Goal: Task Accomplishment & Management: Use online tool/utility

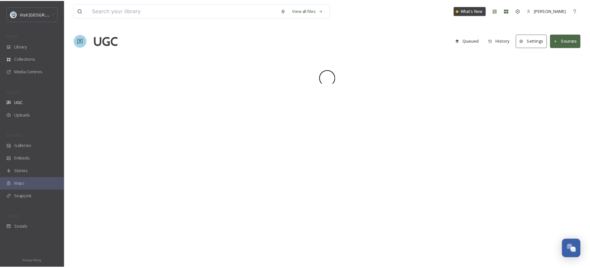
scroll to position [875, 0]
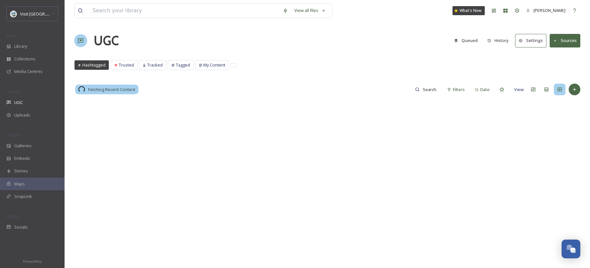
scroll to position [913, 0]
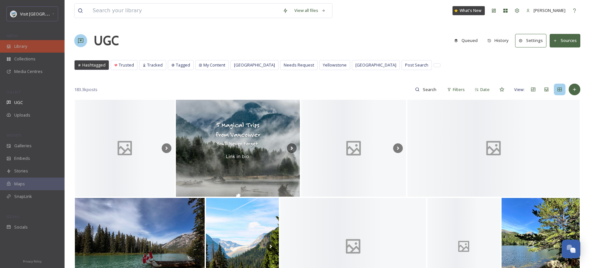
click at [42, 47] on div "Library" at bounding box center [32, 46] width 65 height 13
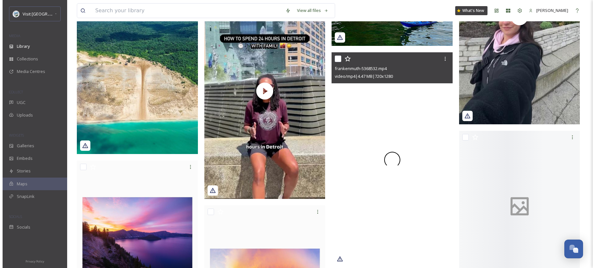
scroll to position [250, 0]
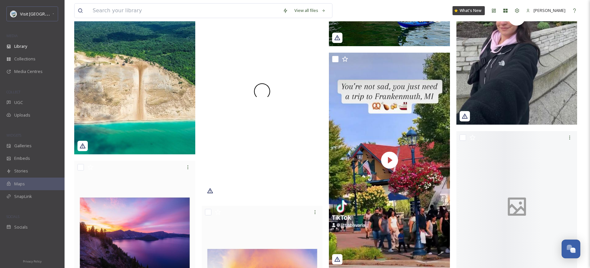
click at [284, 85] on div at bounding box center [262, 91] width 121 height 215
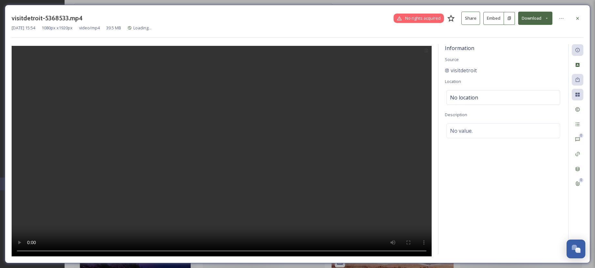
click at [490, 22] on button "Embed" at bounding box center [493, 18] width 21 height 13
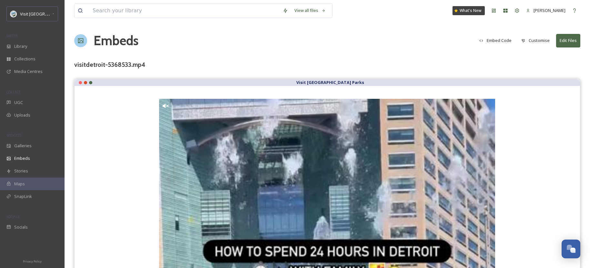
click at [533, 39] on button "Customise" at bounding box center [535, 40] width 35 height 13
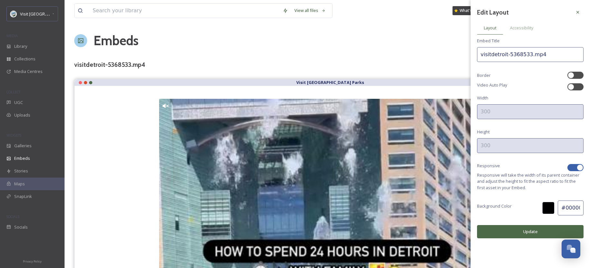
click at [576, 167] on div at bounding box center [576, 167] width 16 height 7
checkbox input "false"
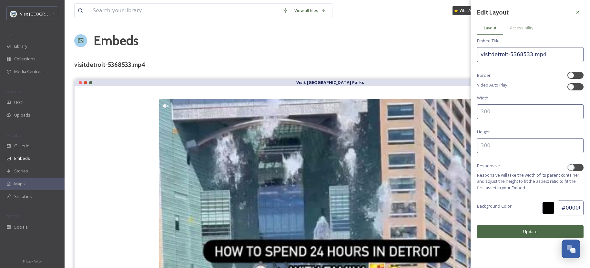
click at [506, 112] on input at bounding box center [530, 111] width 107 height 15
type input "300"
click at [483, 145] on input at bounding box center [530, 145] width 107 height 15
type input "500"
click at [510, 235] on button "Update" at bounding box center [530, 231] width 107 height 13
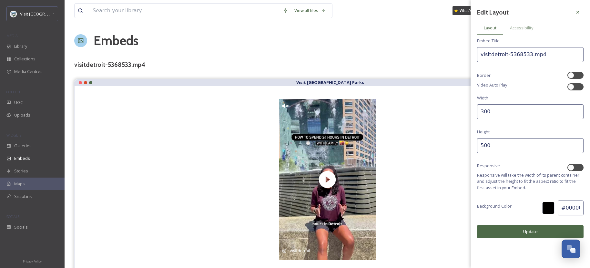
click at [522, 229] on button "Update" at bounding box center [530, 231] width 107 height 13
click at [578, 10] on icon at bounding box center [577, 12] width 5 height 5
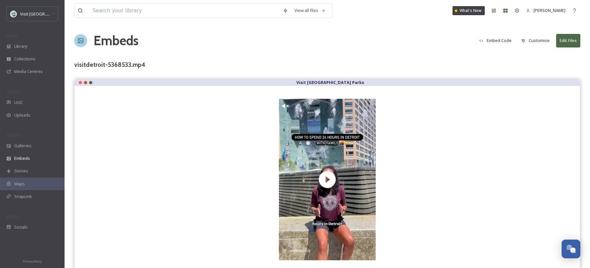
click at [509, 38] on button "Embed Code" at bounding box center [495, 40] width 39 height 13
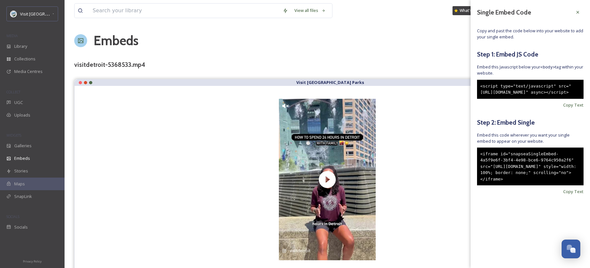
click at [538, 179] on div "<iframe id="snapseaSingleEmbed-4a5f9e6f-3bf4-4e98-bce6-9764c950a2f6" src="[URL]…" at bounding box center [530, 167] width 107 height 38
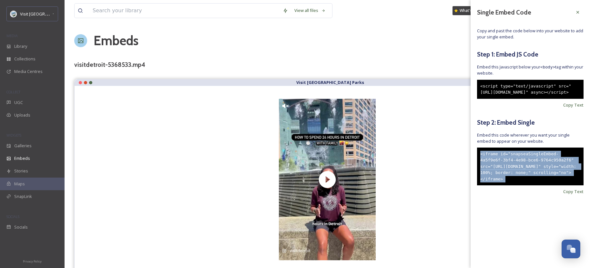
click at [538, 179] on div "<iframe id="snapseaSingleEmbed-4a5f9e6f-3bf4-4e98-bce6-9764c950a2f6" src="[URL]…" at bounding box center [530, 167] width 107 height 38
copy div "<iframe id="snapseaSingleEmbed-4a5f9e6f-3bf4-4e98-bce6-9764c950a2f6" src="[URL]…"
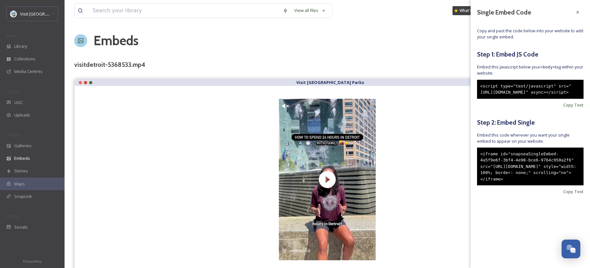
click at [413, 54] on div "View all files What's New [PERSON_NAME] Embeds Embed Code Customise Edit Files …" at bounding box center [328, 136] width 526 height 273
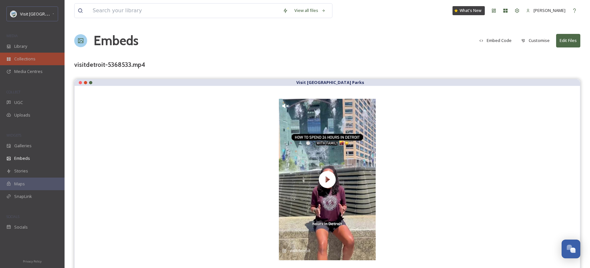
click at [21, 53] on div "Collections" at bounding box center [32, 59] width 65 height 13
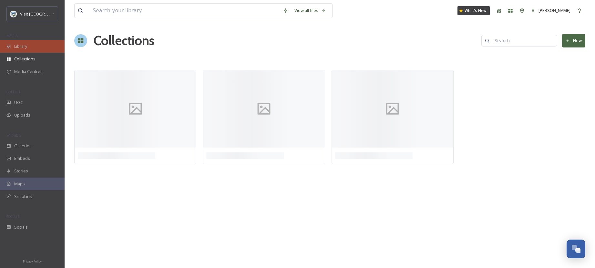
click at [23, 49] on span "Library" at bounding box center [20, 46] width 13 height 6
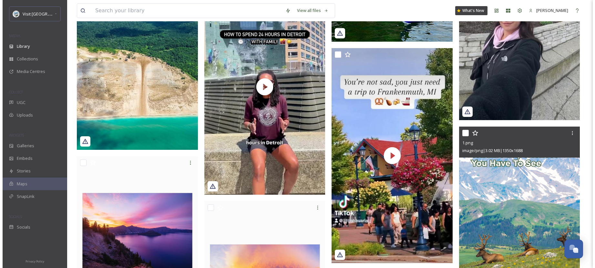
scroll to position [254, 0]
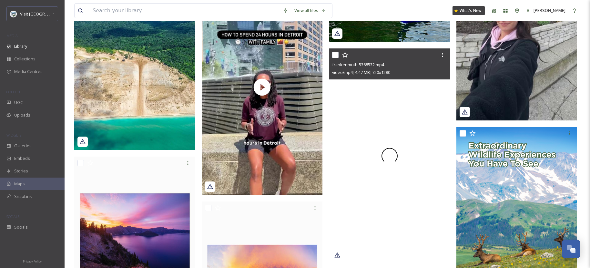
click at [438, 144] on div at bounding box center [389, 155] width 121 height 215
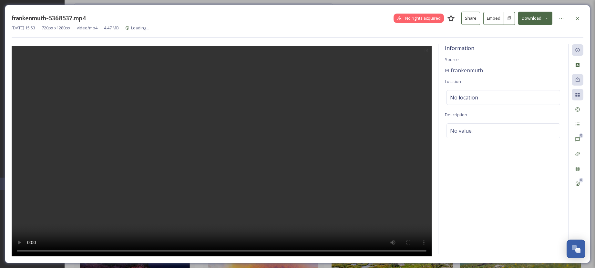
click at [493, 21] on button "Embed" at bounding box center [493, 18] width 21 height 13
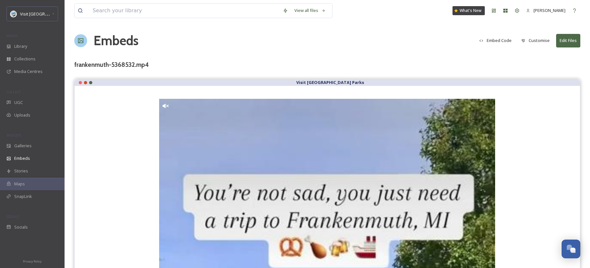
click at [498, 40] on button "Embed Code" at bounding box center [495, 40] width 39 height 13
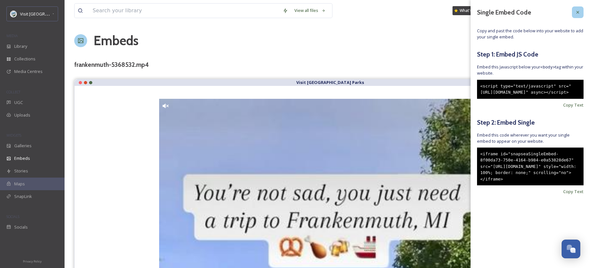
click at [576, 14] on icon at bounding box center [577, 12] width 5 height 5
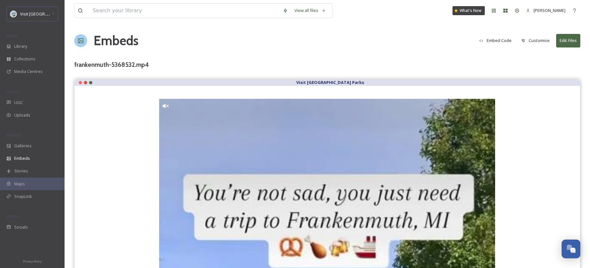
click at [539, 42] on button "Customise" at bounding box center [535, 40] width 35 height 13
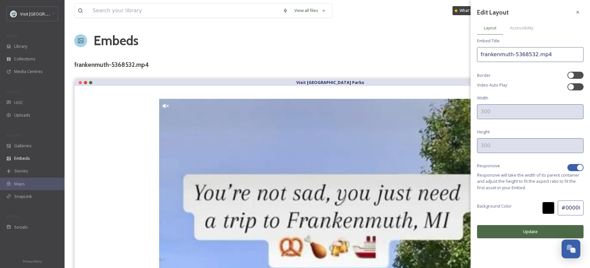
click at [577, 166] on div at bounding box center [576, 167] width 16 height 7
checkbox input "false"
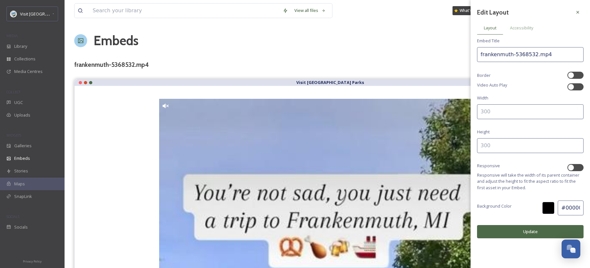
click at [501, 142] on input at bounding box center [530, 145] width 107 height 15
click at [494, 111] on input at bounding box center [530, 111] width 107 height 15
type input "300"
click at [483, 142] on input at bounding box center [530, 145] width 107 height 15
type input "500"
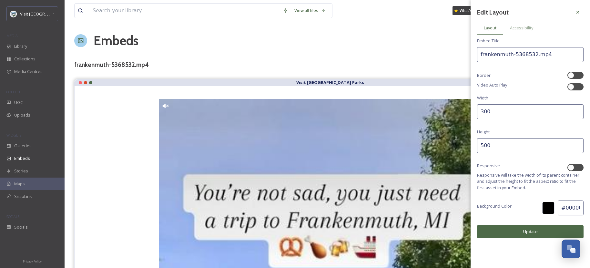
click at [532, 229] on button "Update" at bounding box center [530, 231] width 107 height 13
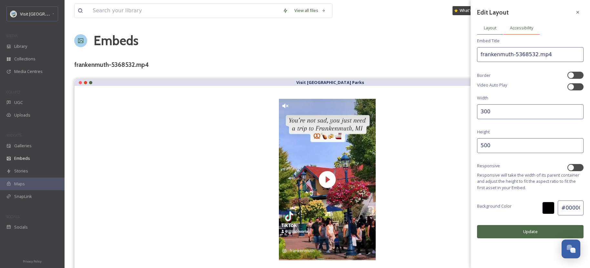
click at [528, 28] on span "Accessibility" at bounding box center [521, 28] width 23 height 6
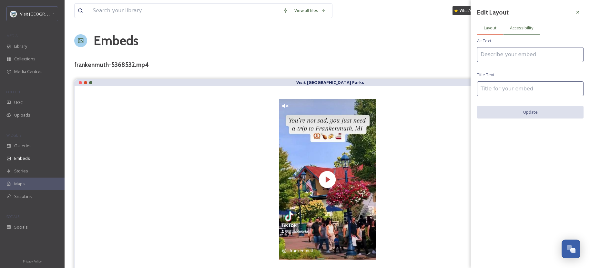
click at [488, 24] on div "Layout" at bounding box center [490, 27] width 26 height 13
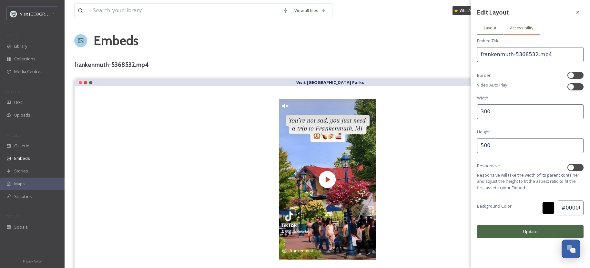
click at [517, 30] on span "Accessibility" at bounding box center [521, 28] width 23 height 6
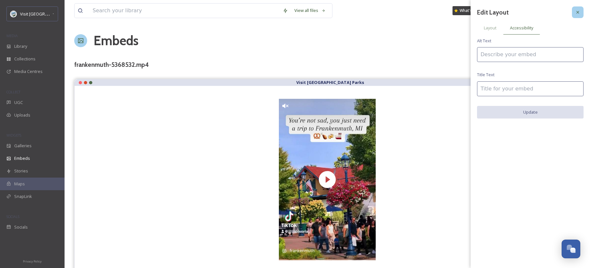
click at [580, 12] on icon at bounding box center [577, 12] width 5 height 5
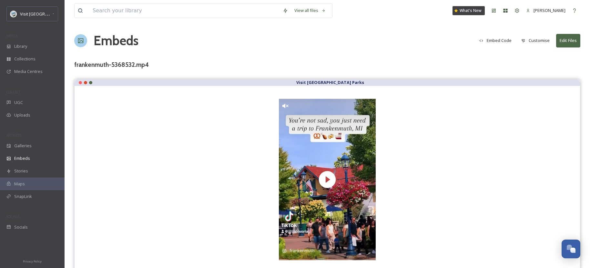
click at [509, 36] on button "Embed Code" at bounding box center [495, 40] width 39 height 13
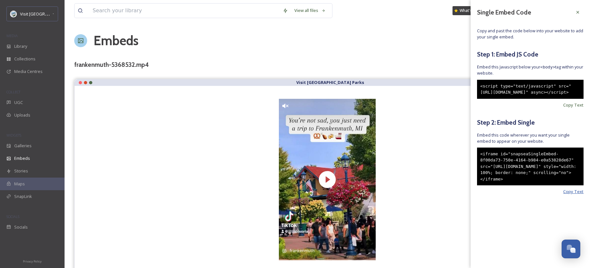
click at [576, 195] on span "Copy Text" at bounding box center [573, 192] width 20 height 6
click at [579, 12] on icon at bounding box center [578, 12] width 3 height 3
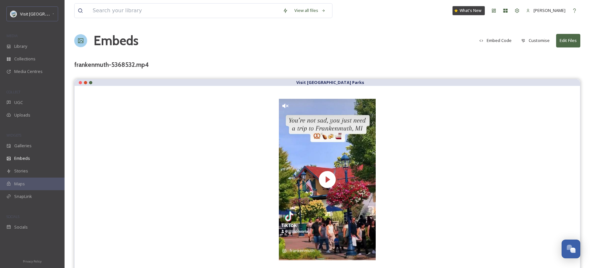
click at [531, 40] on button "Customise" at bounding box center [535, 40] width 35 height 13
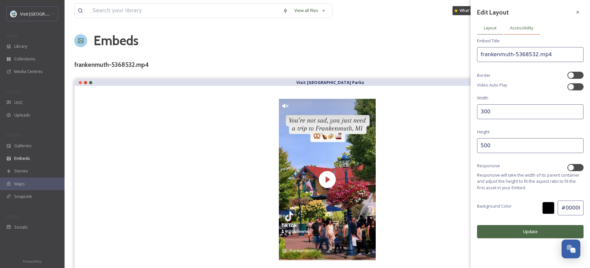
click at [519, 26] on span "Accessibility" at bounding box center [521, 28] width 23 height 6
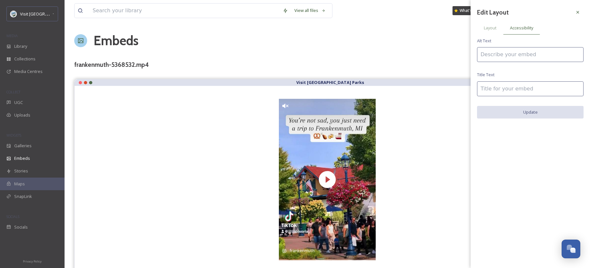
click at [515, 53] on input at bounding box center [530, 54] width 107 height 15
type input "Frankenmuth [US_STATE] is home to one of the best Oktoberfests in the [GEOGRAPH…"
click at [520, 92] on input at bounding box center [530, 88] width 107 height 15
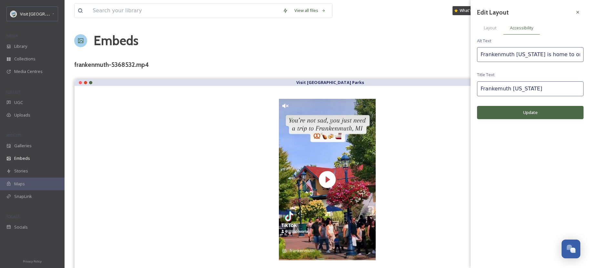
click at [497, 90] on input "Frankemuth [US_STATE]" at bounding box center [530, 88] width 107 height 15
type input "Frankenmuth [US_STATE]"
click at [529, 113] on button "Update" at bounding box center [530, 112] width 107 height 13
click at [492, 30] on span "Layout" at bounding box center [490, 28] width 13 height 6
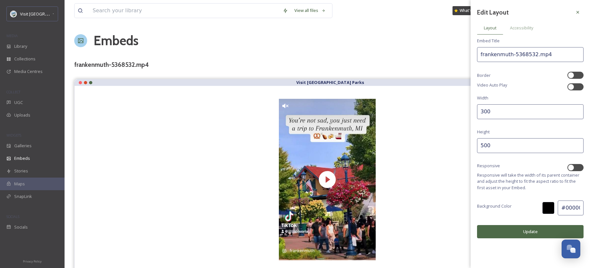
click at [585, 5] on div "Edit Layout Layout Accessibility Embed Title frankenmuth-5368532.mp4 Border Vid…" at bounding box center [530, 122] width 119 height 245
click at [579, 11] on icon at bounding box center [577, 12] width 5 height 5
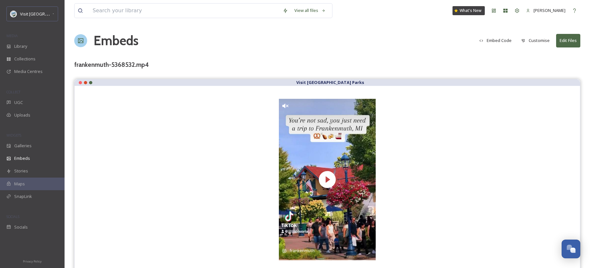
click at [511, 43] on button "Embed Code" at bounding box center [495, 40] width 39 height 13
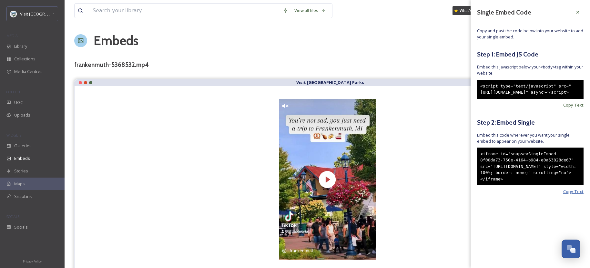
click at [577, 195] on span "Copy Text" at bounding box center [573, 192] width 20 height 6
click at [417, 51] on div "View all files What's New [PERSON_NAME] Embeds Embed Code Customise Edit Files …" at bounding box center [328, 136] width 526 height 273
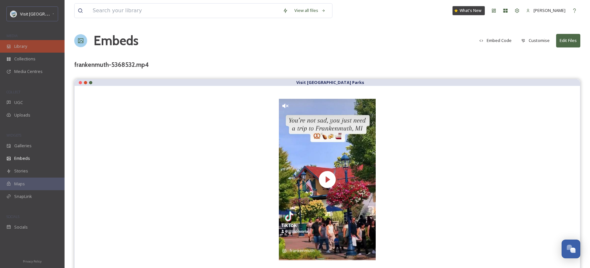
click at [30, 47] on div "Library" at bounding box center [32, 46] width 65 height 13
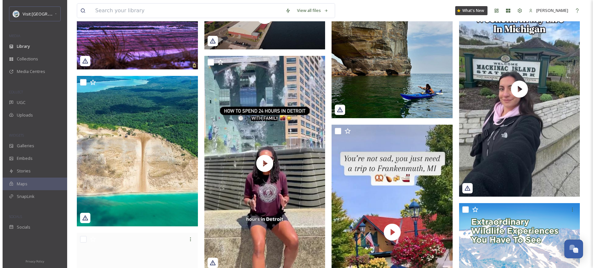
scroll to position [190, 0]
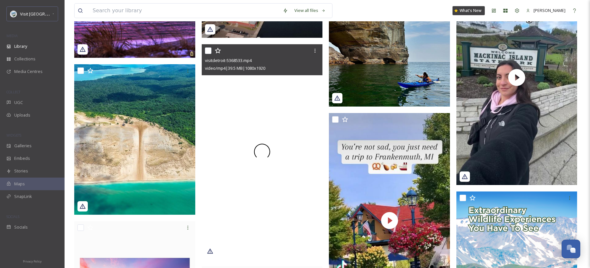
click at [279, 138] on div at bounding box center [262, 151] width 121 height 215
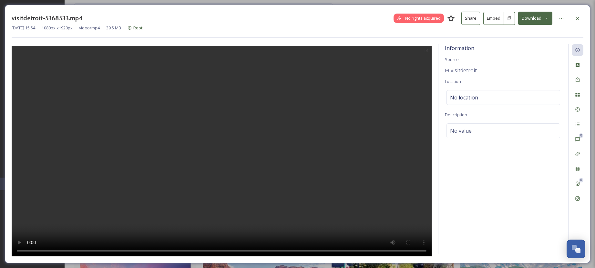
click at [494, 21] on button "Embed" at bounding box center [493, 18] width 21 height 13
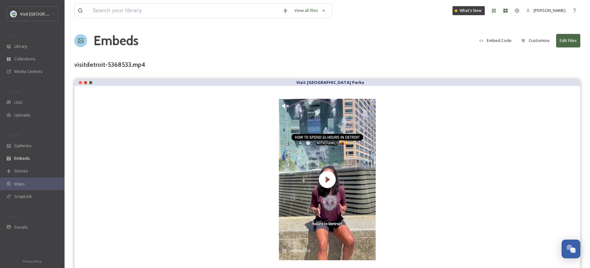
click at [510, 39] on button "Embed Code" at bounding box center [495, 40] width 39 height 13
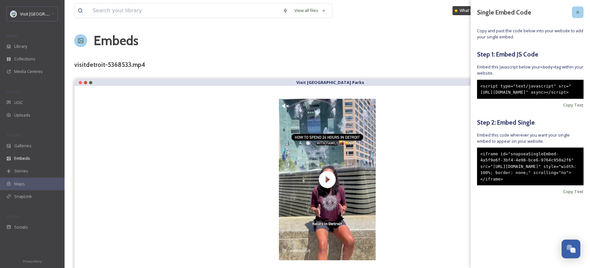
click at [579, 14] on icon at bounding box center [577, 12] width 5 height 5
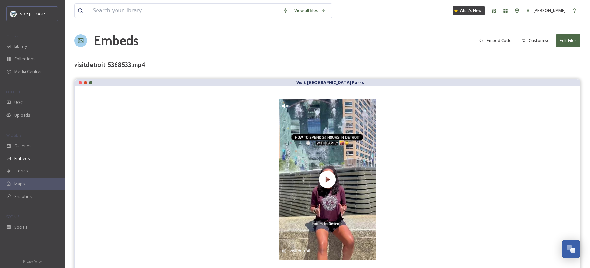
click at [545, 42] on button "Customise" at bounding box center [535, 40] width 35 height 13
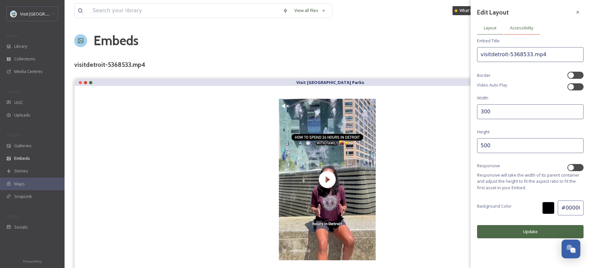
click at [529, 29] on span "Accessibility" at bounding box center [521, 28] width 23 height 6
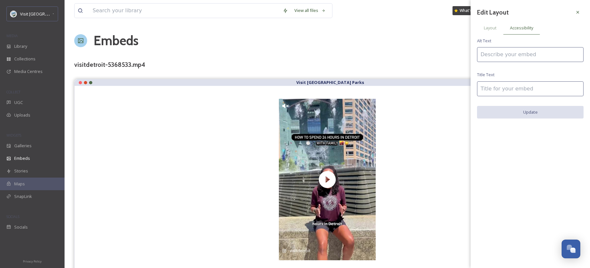
click at [519, 56] on input at bounding box center [530, 54] width 107 height 15
type input "O"
click at [518, 56] on input "[GEOGRAPHIC_DATA] is one of the best cities in the [GEOGRAPHIC_DATA] region and…" at bounding box center [530, 54] width 107 height 15
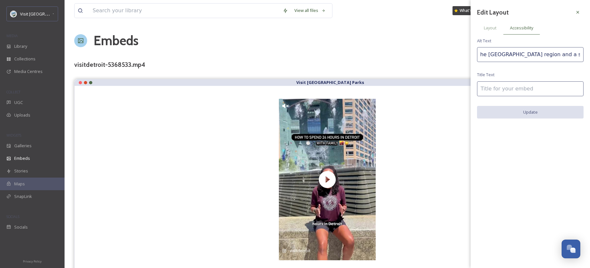
click at [519, 55] on input "[GEOGRAPHIC_DATA] is one of the best cities in the [GEOGRAPHIC_DATA] region and…" at bounding box center [530, 54] width 107 height 15
click at [527, 93] on input at bounding box center [530, 88] width 107 height 15
click at [504, 55] on input "[GEOGRAPHIC_DATA] is one of the best cities in the [GEOGRAPHIC_DATA] region and…" at bounding box center [530, 54] width 107 height 15
click at [553, 55] on input "[GEOGRAPHIC_DATA] is one of the best cities in the [GEOGRAPHIC_DATA] region and…" at bounding box center [530, 54] width 107 height 15
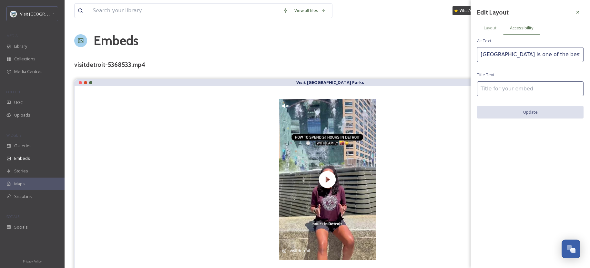
click at [566, 55] on input "[GEOGRAPHIC_DATA] is one of the best cities in the [GEOGRAPHIC_DATA] region and…" at bounding box center [530, 54] width 107 height 15
drag, startPoint x: 576, startPoint y: 55, endPoint x: 601, endPoint y: 55, distance: 25.2
click at [590, 55] on html "Visit [GEOGRAPHIC_DATA] Parks MEDIA Library Collections Media Centres COLLECT U…" at bounding box center [295, 136] width 590 height 273
type input "[GEOGRAPHIC_DATA] is one of the best cities in the [GEOGRAPHIC_DATA] region whe…"
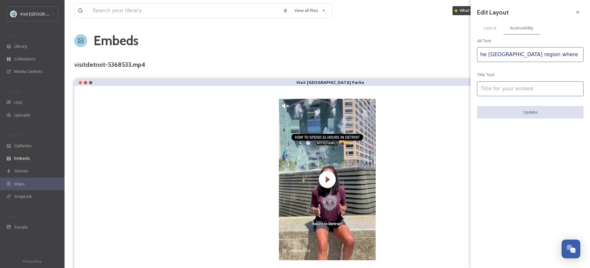
scroll to position [0, 0]
click at [543, 87] on input at bounding box center [530, 88] width 107 height 15
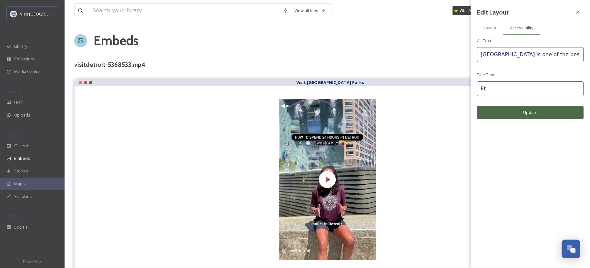
type input "E"
drag, startPoint x: 512, startPoint y: 89, endPoint x: 501, endPoint y: 91, distance: 11.5
click at [501, 91] on input "Detroit Pizza" at bounding box center [530, 88] width 107 height 15
click at [481, 91] on input "Detroit [US_STATE]" at bounding box center [530, 88] width 107 height 15
type input "Things to Do in [GEOGRAPHIC_DATA] [US_STATE]"
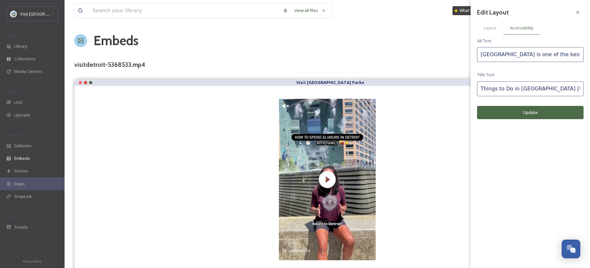
click at [530, 115] on button "Update" at bounding box center [530, 112] width 107 height 13
click at [580, 12] on icon at bounding box center [577, 12] width 5 height 5
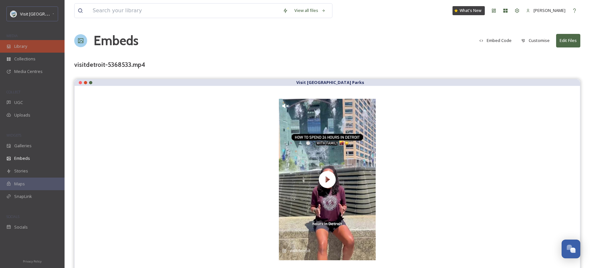
click at [38, 44] on div "Library" at bounding box center [32, 46] width 65 height 13
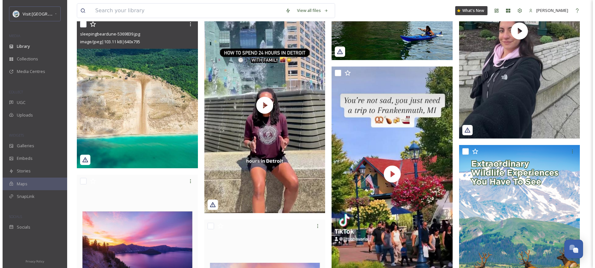
scroll to position [231, 0]
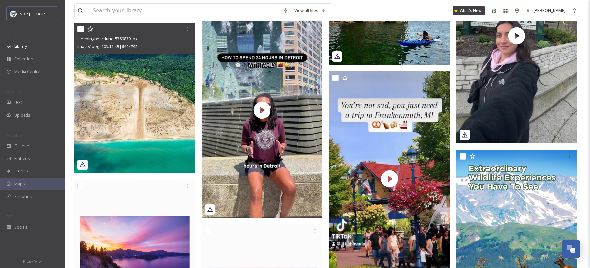
click at [174, 100] on img at bounding box center [134, 98] width 121 height 150
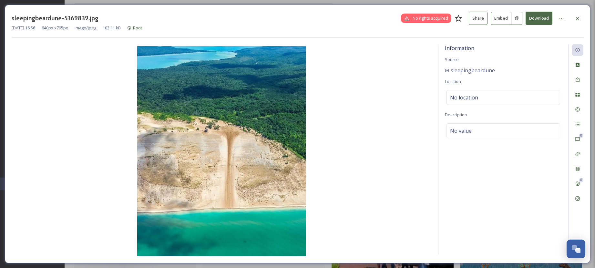
click at [497, 20] on button "Embed" at bounding box center [501, 18] width 21 height 13
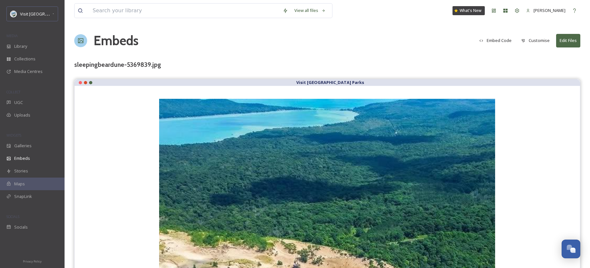
click at [531, 40] on button "Customise" at bounding box center [535, 40] width 35 height 13
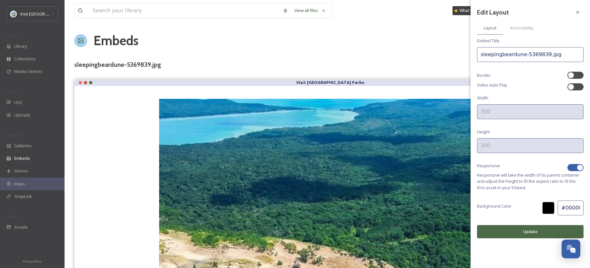
click at [580, 166] on div at bounding box center [580, 167] width 6 height 6
checkbox input "false"
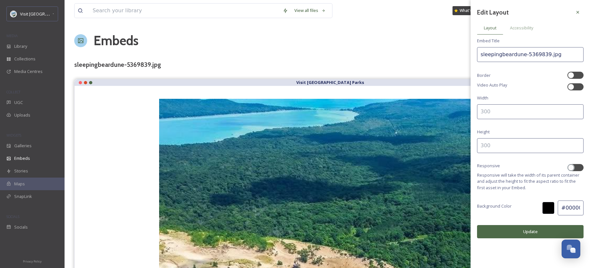
click at [517, 110] on input at bounding box center [530, 111] width 107 height 15
type input "5"
type input "300"
click at [527, 147] on input at bounding box center [530, 145] width 107 height 15
click at [518, 236] on button "Update" at bounding box center [530, 231] width 107 height 13
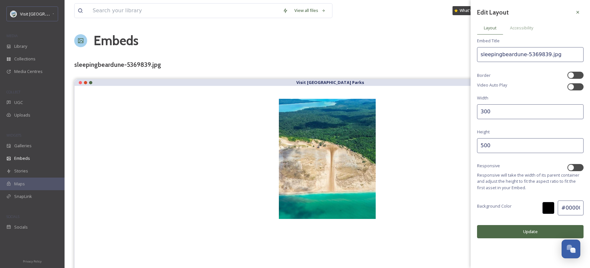
click at [499, 148] on input "500" at bounding box center [530, 145] width 107 height 15
type input "5"
click at [540, 236] on button "Update" at bounding box center [530, 231] width 107 height 13
click at [498, 147] on input "600" at bounding box center [530, 145] width 107 height 15
type input "6"
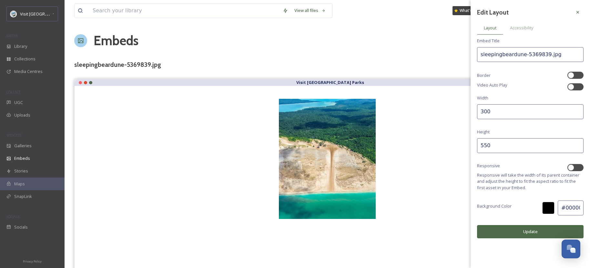
type input "550"
click at [532, 232] on button "Update" at bounding box center [530, 231] width 107 height 13
click at [515, 23] on div "Accessibility" at bounding box center [521, 27] width 37 height 13
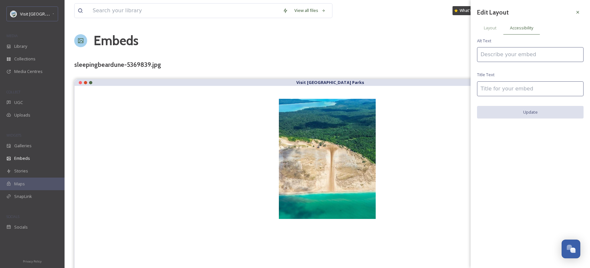
click at [515, 60] on input at bounding box center [530, 54] width 107 height 15
click at [557, 54] on input "Sleeping Bear Dunes National Lakeshore is one of the highlights" at bounding box center [530, 54] width 107 height 15
type input "Sleeping Bear [GEOGRAPHIC_DATA] is one of the major highlights of any Great Lak…"
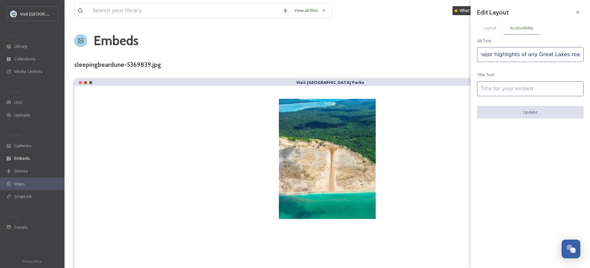
scroll to position [0, 0]
click at [524, 84] on input at bounding box center [530, 88] width 107 height 15
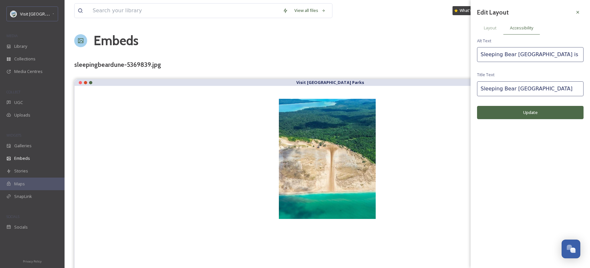
type input "Sleeping Bear [GEOGRAPHIC_DATA]"
click at [540, 115] on button "Update" at bounding box center [530, 112] width 107 height 13
click at [488, 26] on span "Layout" at bounding box center [490, 28] width 13 height 6
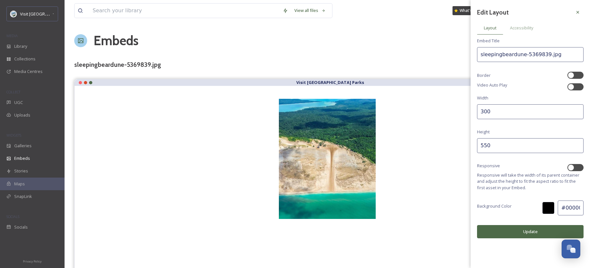
click at [522, 144] on input "550" at bounding box center [530, 145] width 107 height 15
type input "5"
type input "600"
click at [530, 234] on button "Update" at bounding box center [530, 231] width 107 height 13
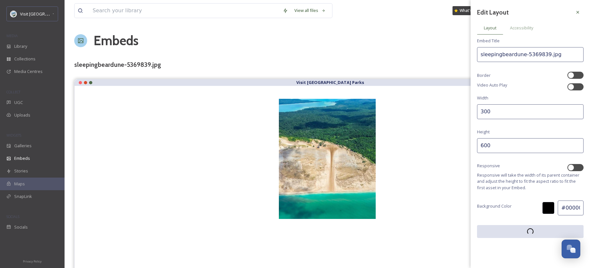
click at [547, 205] on div at bounding box center [548, 208] width 12 height 12
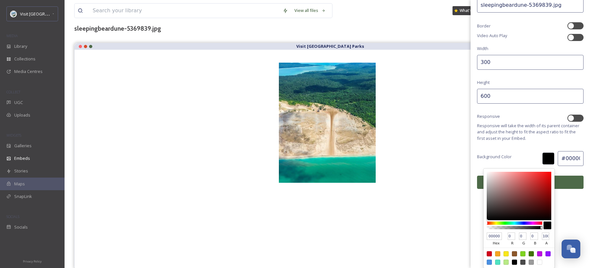
scroll to position [38, 0]
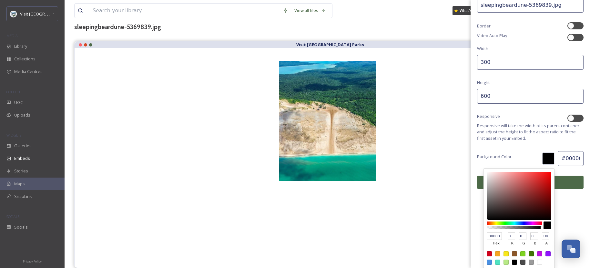
click at [537, 264] on div at bounding box center [539, 262] width 5 height 5
type input "#ffffff"
type input "FFFFFF"
type input "255"
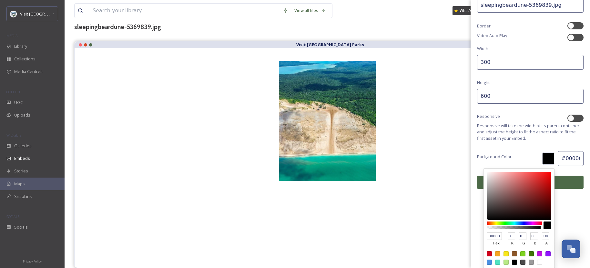
type input "255"
click at [512, 260] on div at bounding box center [514, 262] width 5 height 5
type input "#000000"
type input "000000"
type input "0"
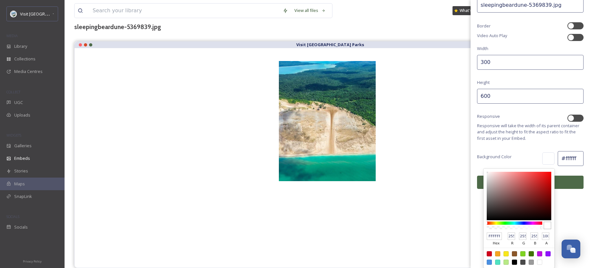
type input "0"
click at [475, 140] on div "Edit Layout Layout Accessibility Embed Title sleepingbeardune-5369839.jpg Borde…" at bounding box center [530, 73] width 119 height 245
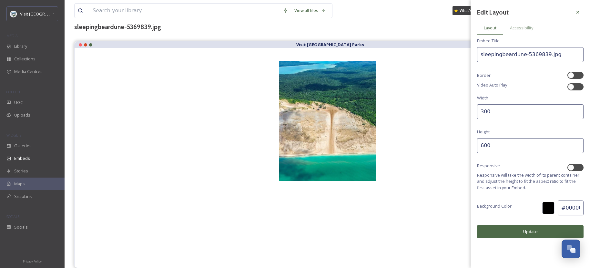
click at [520, 233] on button "Update" at bounding box center [530, 231] width 107 height 13
click at [181, 26] on div "sleepingbeardune-5369839.jpg" at bounding box center [327, 26] width 506 height 9
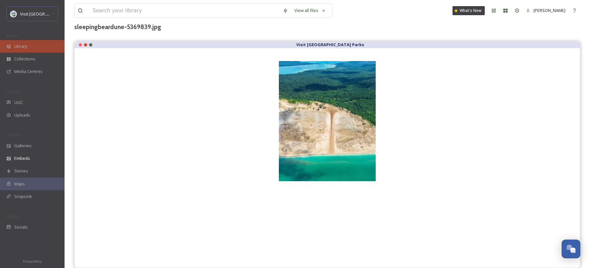
click at [45, 49] on div "Library" at bounding box center [32, 46] width 65 height 13
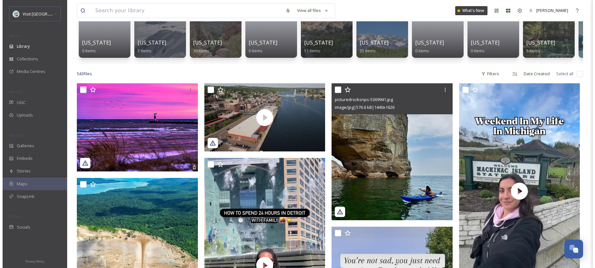
scroll to position [75, 0]
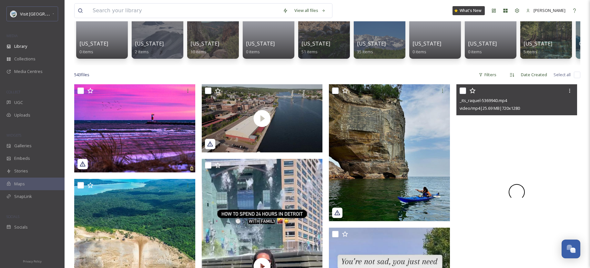
click at [494, 161] on div at bounding box center [517, 191] width 121 height 215
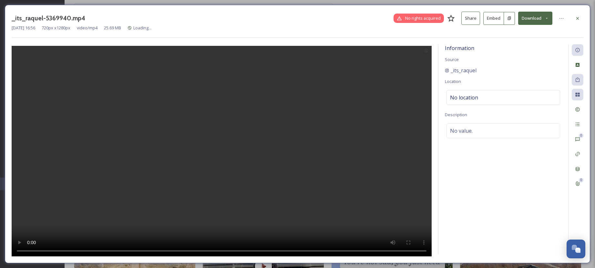
click at [496, 20] on button "Embed" at bounding box center [493, 18] width 21 height 13
click at [508, 17] on icon at bounding box center [509, 18] width 3 height 4
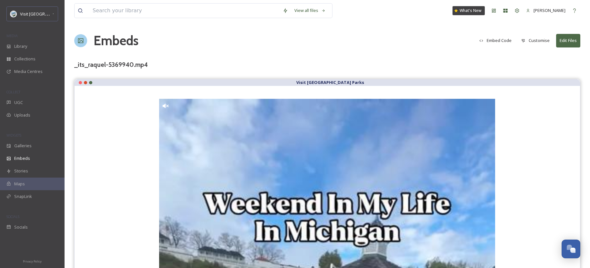
click at [548, 46] on button "Customise" at bounding box center [535, 40] width 35 height 13
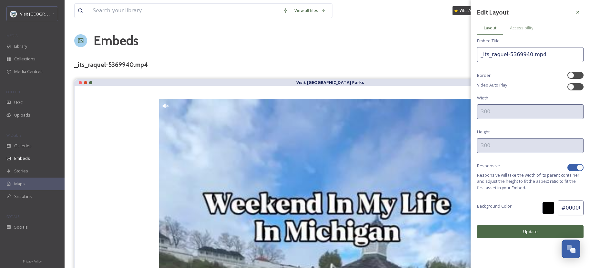
click at [584, 165] on div "Edit Layout Layout Accessibility Embed Title _its_raquel-5369940.mp4 Border Vid…" at bounding box center [530, 122] width 119 height 245
click at [576, 167] on div at bounding box center [576, 167] width 16 height 7
checkbox input "false"
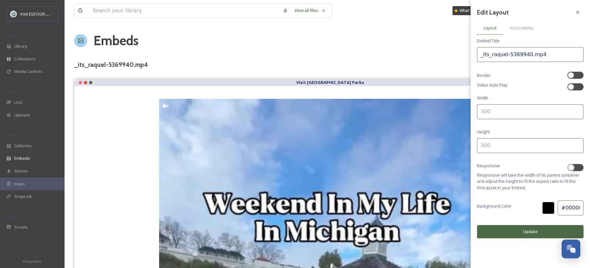
click at [506, 110] on input at bounding box center [530, 111] width 107 height 15
type input "300"
click at [499, 151] on input at bounding box center [530, 145] width 107 height 15
type input "500"
click at [519, 23] on div "Accessibility" at bounding box center [521, 27] width 37 height 13
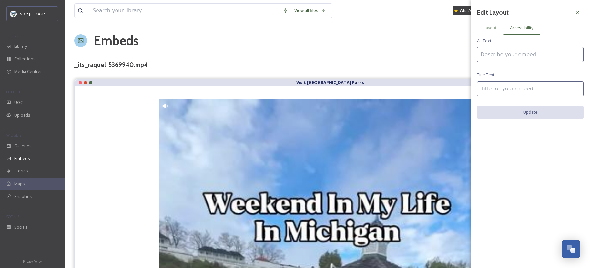
click at [527, 54] on input at bounding box center [530, 54] width 107 height 15
type input "A day trip to [GEOGRAPHIC_DATA], [US_STATE], one of America's only islands with…"
click at [526, 92] on input at bounding box center [530, 88] width 107 height 15
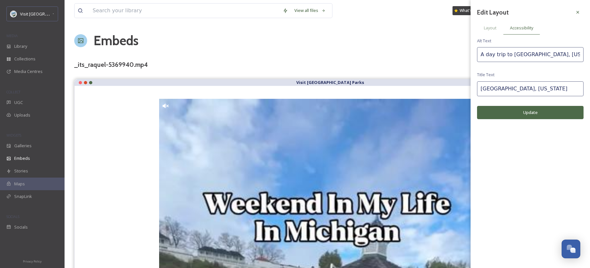
type input "[GEOGRAPHIC_DATA], [US_STATE]"
click at [547, 117] on button "Update" at bounding box center [530, 112] width 107 height 13
click at [499, 29] on div "Layout" at bounding box center [490, 27] width 26 height 13
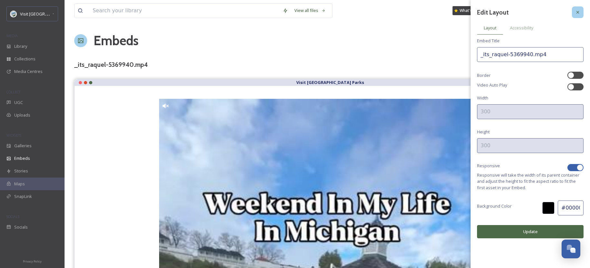
click at [573, 10] on div at bounding box center [578, 12] width 12 height 12
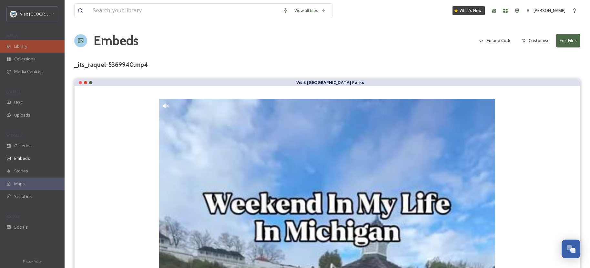
click at [18, 44] on span "Library" at bounding box center [20, 46] width 13 height 6
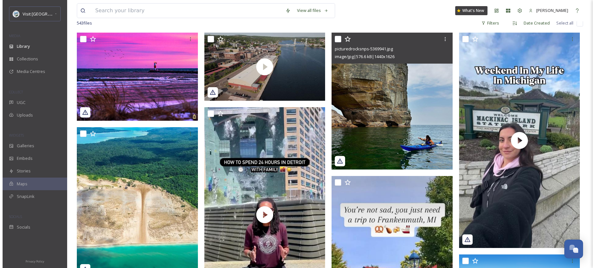
scroll to position [182, 0]
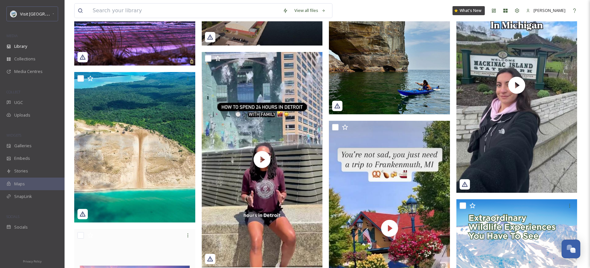
click at [411, 92] on img at bounding box center [389, 45] width 121 height 137
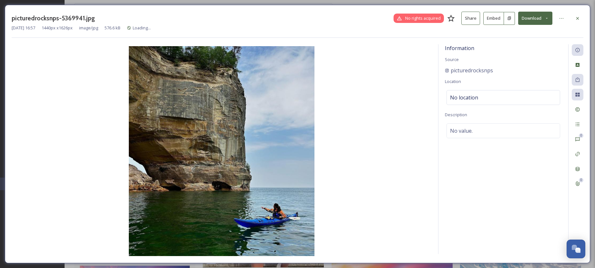
click at [493, 18] on button "Embed" at bounding box center [493, 18] width 21 height 13
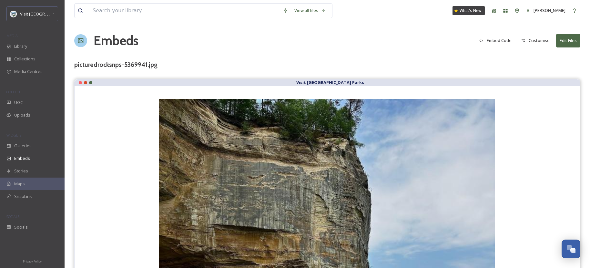
click at [501, 40] on button "Embed Code" at bounding box center [495, 40] width 39 height 13
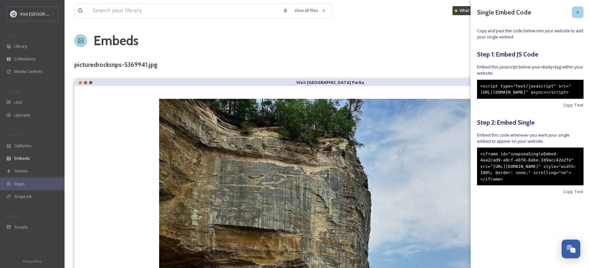
click at [577, 10] on icon at bounding box center [577, 12] width 5 height 5
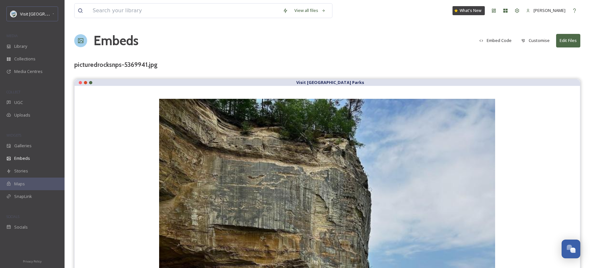
click at [538, 43] on button "Customise" at bounding box center [535, 40] width 35 height 13
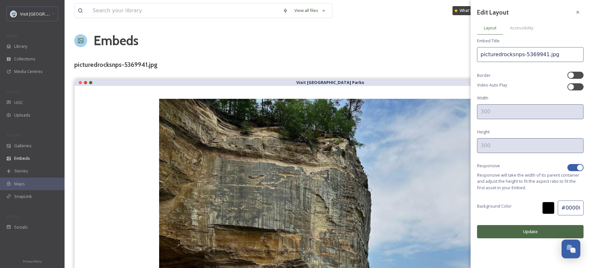
click at [575, 170] on div at bounding box center [576, 167] width 16 height 7
checkbox input "false"
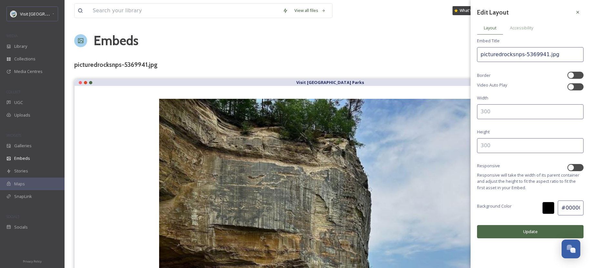
click at [497, 107] on input at bounding box center [530, 111] width 107 height 15
type input "400"
click at [503, 144] on input at bounding box center [530, 145] width 107 height 15
type input "600"
click at [518, 20] on div "Edit Layout Layout Accessibility Embed Title picturedrocksnps-5369941.jpg Borde…" at bounding box center [530, 122] width 119 height 245
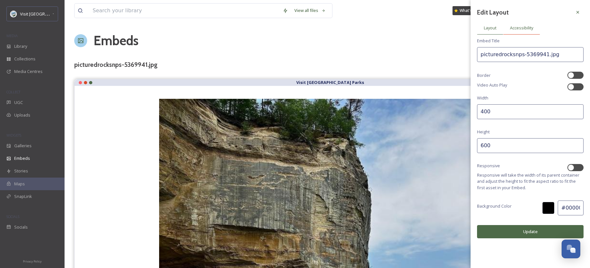
click at [518, 26] on span "Accessibility" at bounding box center [521, 28] width 23 height 6
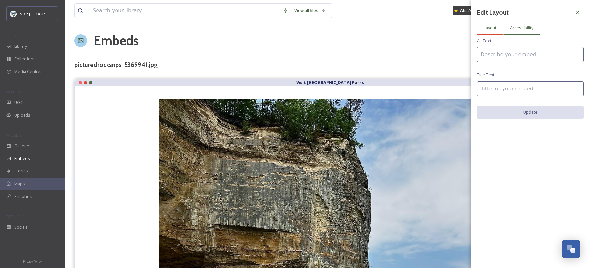
click at [492, 24] on div "Layout" at bounding box center [490, 27] width 26 height 13
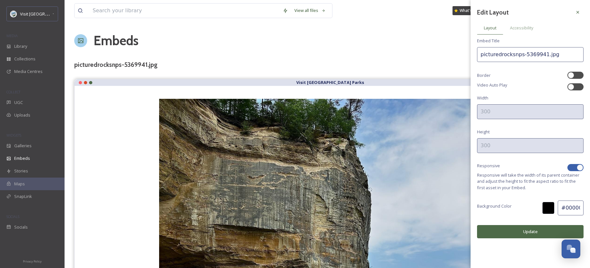
click at [579, 168] on div at bounding box center [580, 167] width 6 height 6
checkbox input "false"
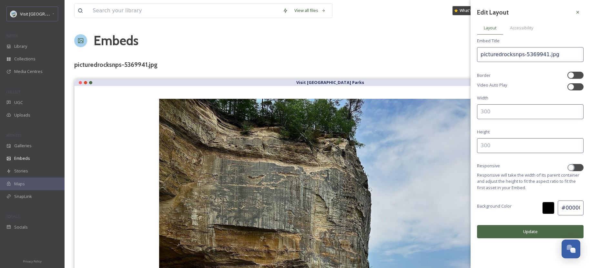
click at [520, 115] on input at bounding box center [530, 111] width 107 height 15
click at [517, 147] on input at bounding box center [530, 145] width 107 height 15
click at [503, 113] on input "300" at bounding box center [530, 111] width 107 height 15
type input "3"
type input "400"
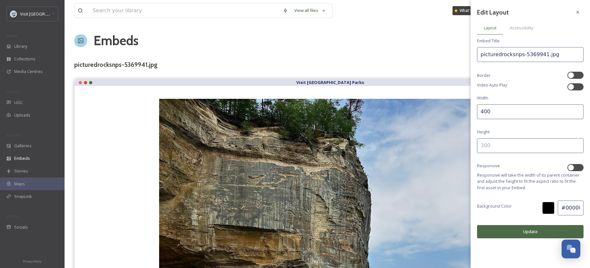
click at [491, 149] on input at bounding box center [530, 145] width 107 height 15
type input "600"
click at [541, 229] on button "Update" at bounding box center [530, 231] width 107 height 13
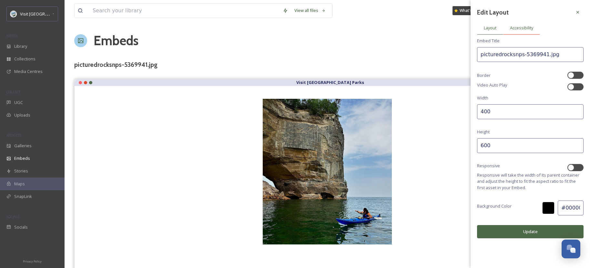
click at [521, 30] on span "Accessibility" at bounding box center [521, 28] width 23 height 6
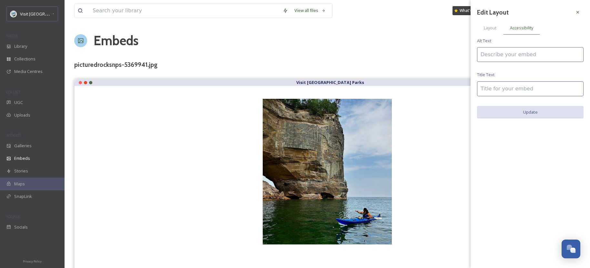
click at [527, 60] on input at bounding box center [530, 54] width 107 height 15
click at [518, 92] on input at bounding box center [530, 88] width 107 height 15
type input "Kayaking [GEOGRAPHIC_DATA]"
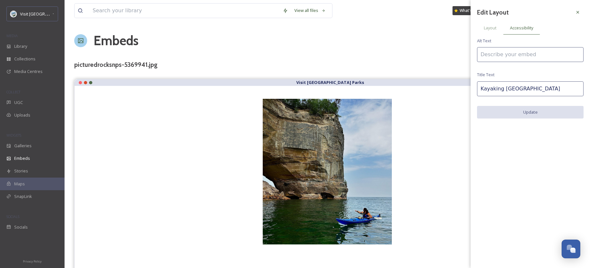
click at [501, 57] on input at bounding box center [530, 54] width 107 height 15
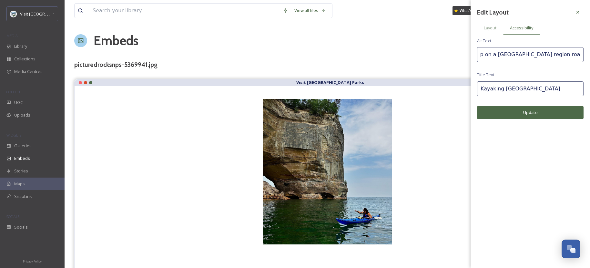
scroll to position [0, 99]
type input "[GEOGRAPHIC_DATA] is a popular stop on a [GEOGRAPHIC_DATA] region road trip"
click at [526, 117] on button "Update" at bounding box center [530, 112] width 107 height 13
click at [576, 8] on div at bounding box center [578, 12] width 12 height 12
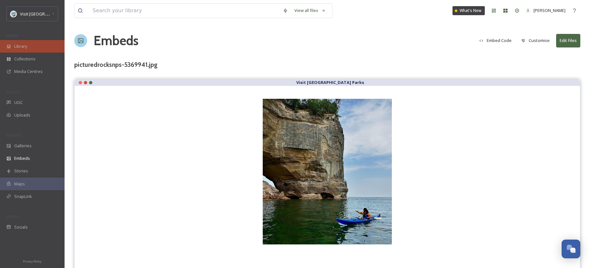
click at [27, 46] on span "Library" at bounding box center [20, 46] width 13 height 6
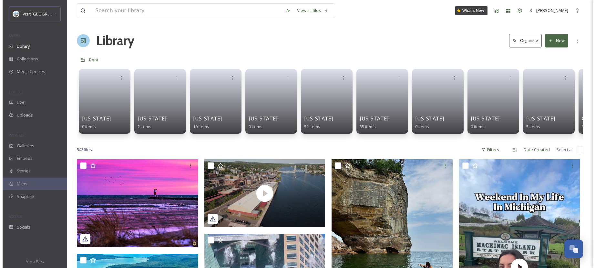
scroll to position [121, 0]
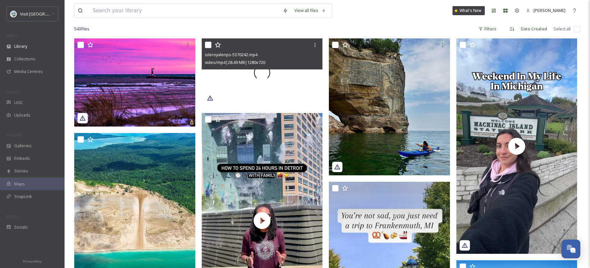
click at [269, 90] on div at bounding box center [262, 72] width 121 height 68
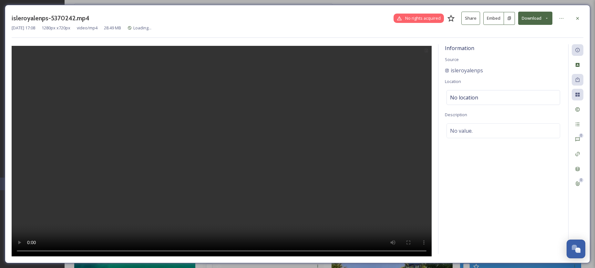
click at [492, 20] on button "Embed" at bounding box center [493, 18] width 21 height 13
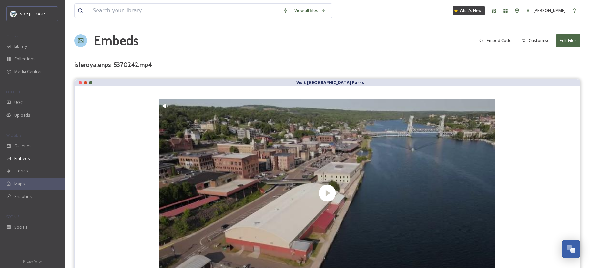
click at [492, 40] on button "Embed Code" at bounding box center [495, 40] width 39 height 13
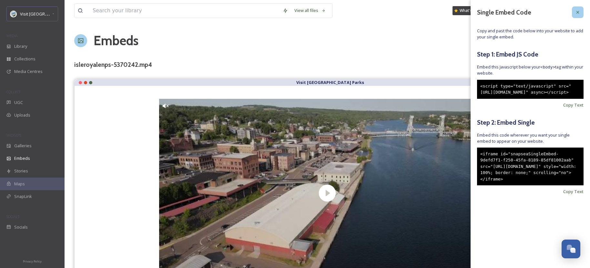
click at [580, 8] on div at bounding box center [578, 12] width 12 height 12
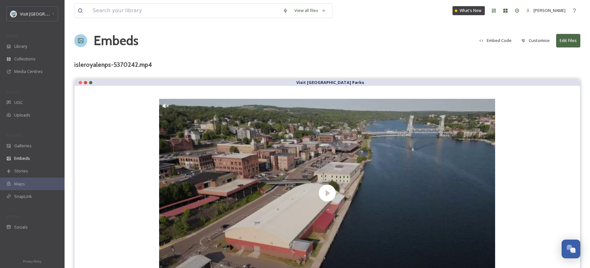
click at [547, 39] on button "Customise" at bounding box center [535, 40] width 35 height 13
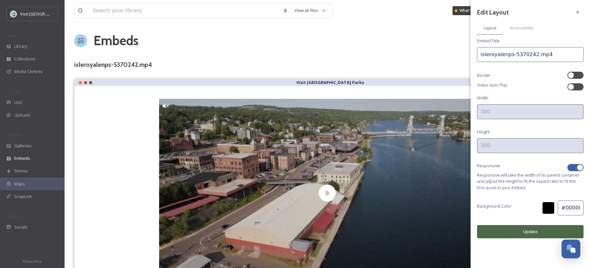
click at [582, 169] on div at bounding box center [580, 167] width 6 height 6
checkbox input "false"
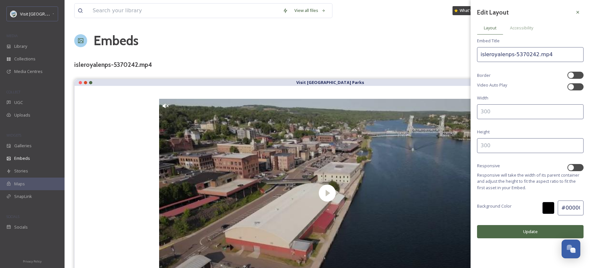
click at [527, 110] on input at bounding box center [530, 111] width 107 height 15
type input "400"
click at [530, 143] on input at bounding box center [530, 145] width 107 height 15
type input "300"
click at [524, 27] on span "Accessibility" at bounding box center [521, 28] width 23 height 6
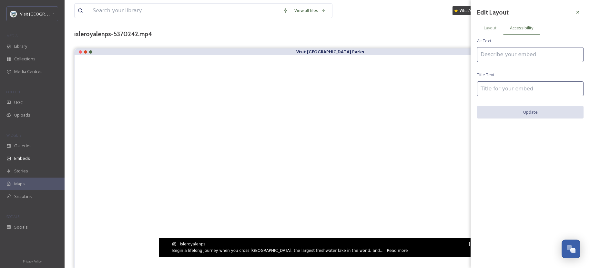
scroll to position [33, 0]
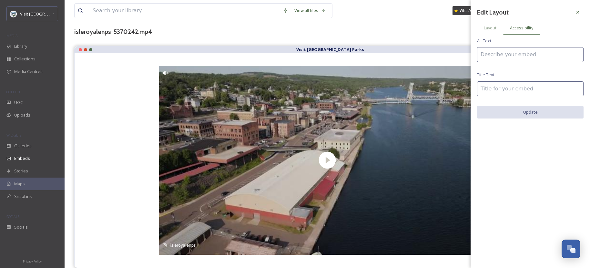
click at [504, 83] on input at bounding box center [530, 88] width 107 height 15
type input "[GEOGRAPHIC_DATA]"
click at [497, 57] on input at bounding box center [530, 54] width 107 height 15
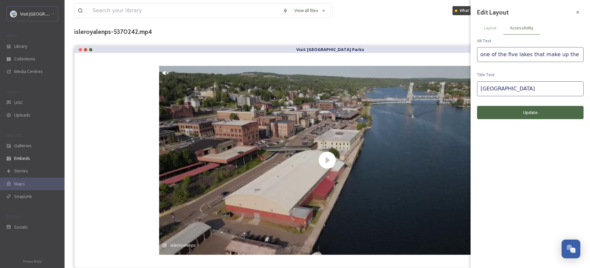
scroll to position [0, 72]
type input "[GEOGRAPHIC_DATA] is one of the five lakes that make up the [GEOGRAPHIC_DATA] r…"
click at [522, 118] on button "Update" at bounding box center [530, 112] width 107 height 13
click at [577, 12] on icon at bounding box center [577, 12] width 5 height 5
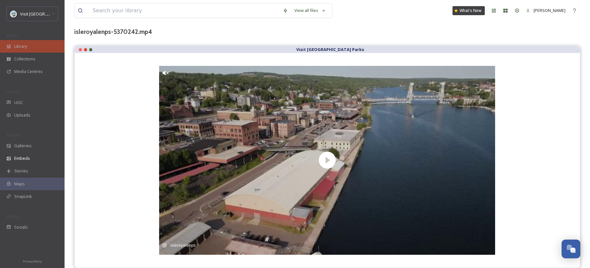
click at [41, 46] on div "Library" at bounding box center [32, 46] width 65 height 13
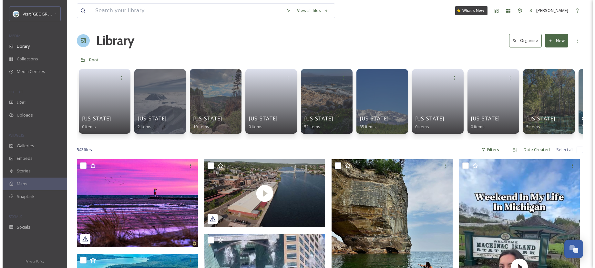
scroll to position [131, 0]
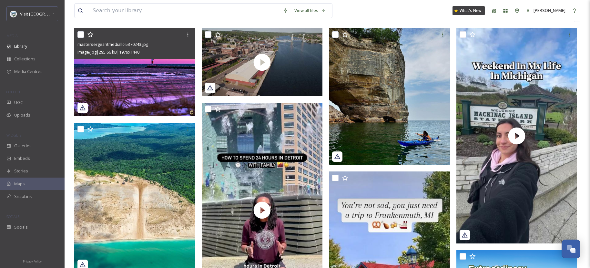
click at [167, 93] on img at bounding box center [134, 72] width 121 height 88
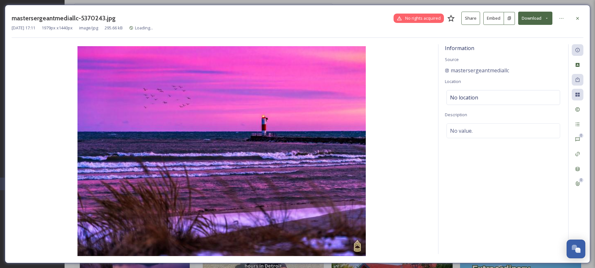
click at [498, 15] on button "Embed" at bounding box center [493, 18] width 21 height 13
click at [499, 22] on button "Embed" at bounding box center [493, 18] width 21 height 13
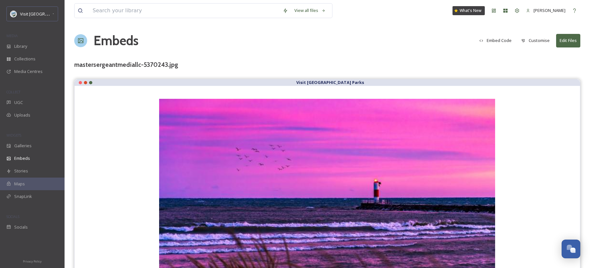
click at [543, 39] on button "Customise" at bounding box center [535, 40] width 35 height 13
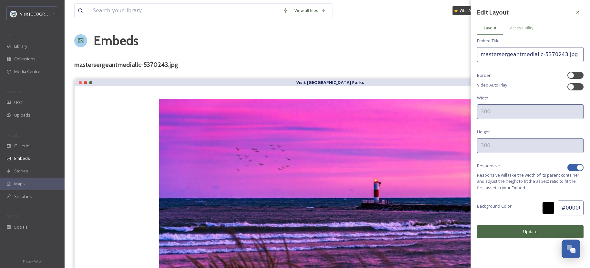
click at [582, 166] on div at bounding box center [580, 167] width 6 height 6
checkbox input "false"
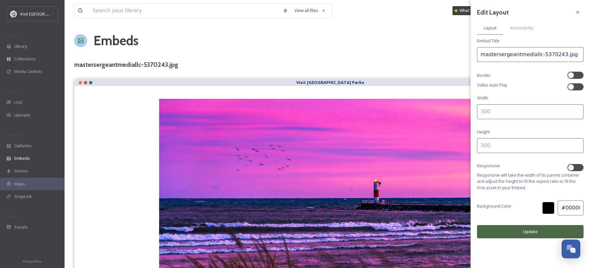
click at [523, 113] on input at bounding box center [530, 111] width 107 height 15
type input "400"
click at [510, 146] on input at bounding box center [530, 145] width 107 height 15
type input "4"
type input "300"
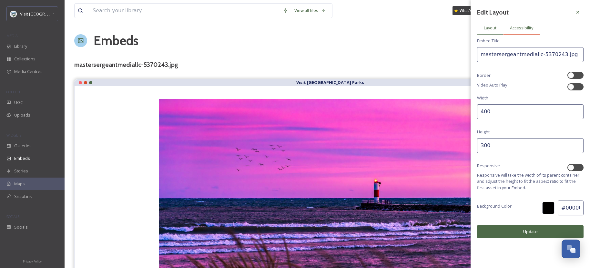
click at [526, 30] on span "Accessibility" at bounding box center [521, 28] width 23 height 6
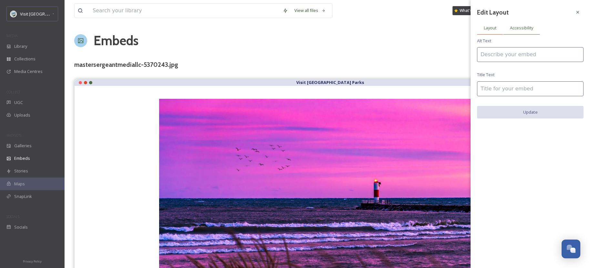
click at [494, 26] on span "Layout" at bounding box center [490, 28] width 13 height 6
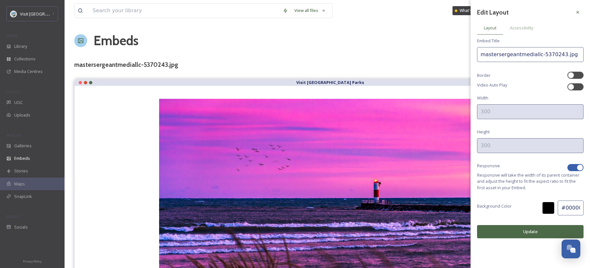
click at [575, 164] on div at bounding box center [576, 167] width 16 height 7
checkbox input "false"
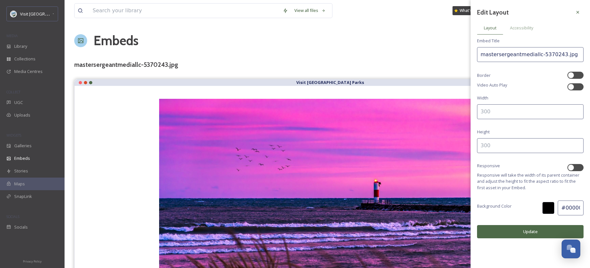
click at [506, 142] on input at bounding box center [530, 145] width 107 height 15
type input "400"
click at [500, 107] on input at bounding box center [530, 111] width 107 height 15
type input "500"
click at [536, 234] on button "Update" at bounding box center [530, 231] width 107 height 13
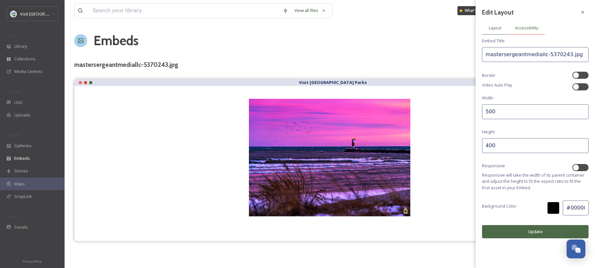
click at [526, 28] on span "Accessibility" at bounding box center [526, 28] width 23 height 6
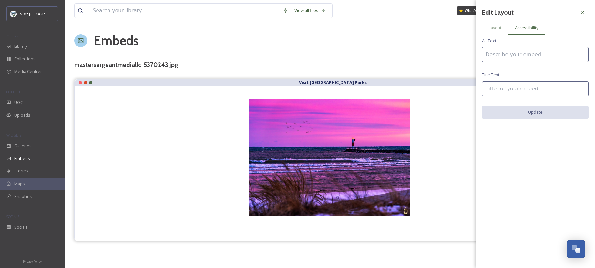
click at [514, 55] on input at bounding box center [535, 54] width 107 height 15
click at [514, 55] on input "[GEOGRAPHIC_DATA], [US_STATE]'s lighthouse at sunset" at bounding box center [535, 54] width 107 height 15
type input "[GEOGRAPHIC_DATA], [US_STATE]'s lighthouse at sunset"
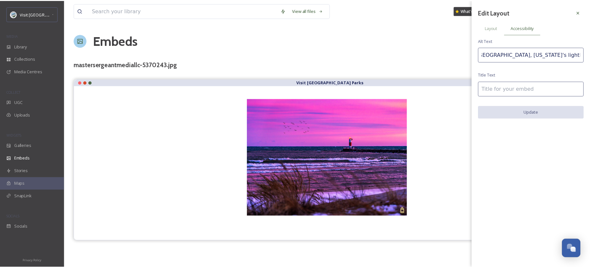
scroll to position [0, 0]
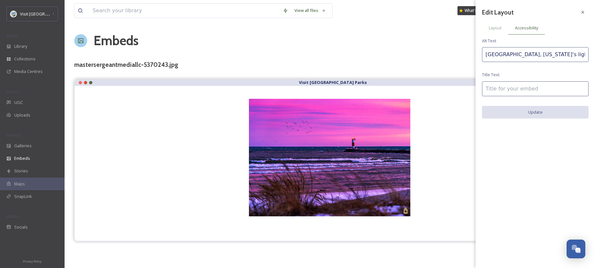
click at [509, 92] on input at bounding box center [535, 88] width 107 height 15
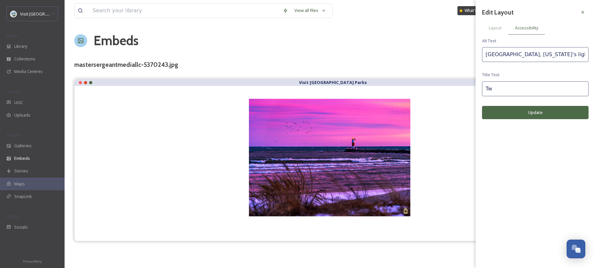
type input "T"
type input "[GEOGRAPHIC_DATA]"
click at [531, 109] on button "Update" at bounding box center [535, 112] width 107 height 13
click at [532, 115] on button "Update" at bounding box center [535, 112] width 107 height 13
click at [583, 13] on icon at bounding box center [582, 12] width 5 height 5
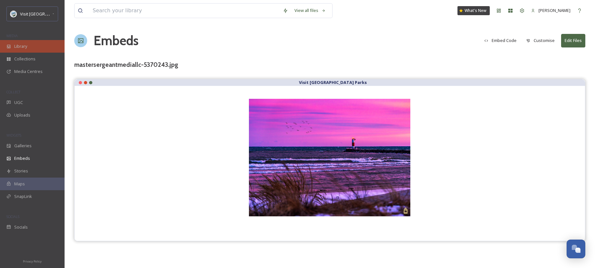
click at [45, 51] on div "Library" at bounding box center [32, 46] width 65 height 13
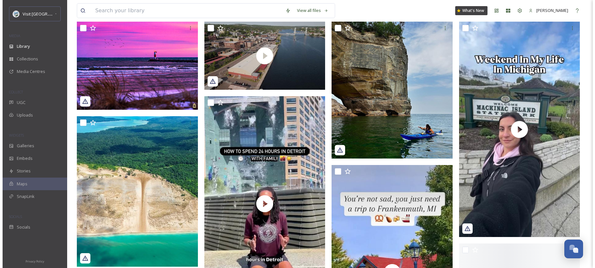
scroll to position [198, 0]
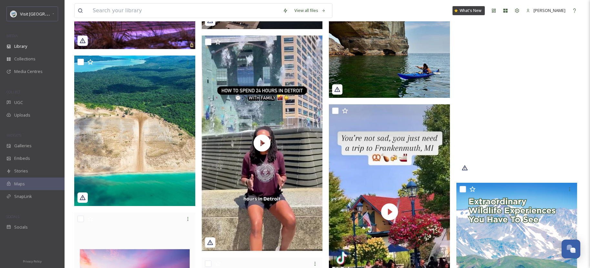
click at [498, 92] on video "_its_raquel-5369940.mp4" at bounding box center [517, 68] width 121 height 215
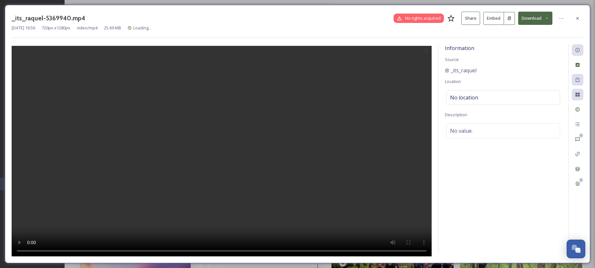
click at [496, 19] on button "Embed" at bounding box center [493, 18] width 21 height 13
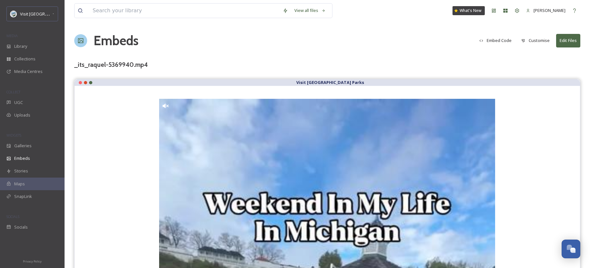
click at [534, 43] on button "Customise" at bounding box center [535, 40] width 35 height 13
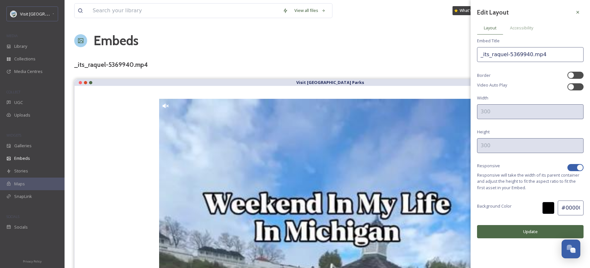
click at [572, 168] on div at bounding box center [572, 167] width 5 height 3
checkbox input "false"
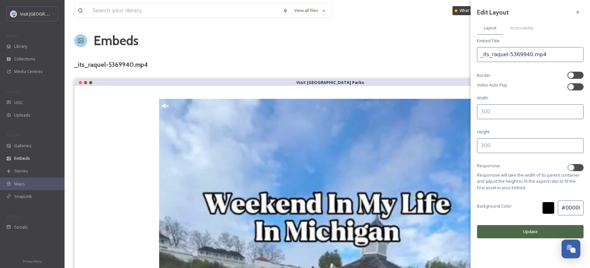
click at [518, 111] on input at bounding box center [530, 111] width 107 height 15
type input "300"
click at [487, 143] on input at bounding box center [530, 145] width 107 height 15
type input "500"
click at [521, 230] on button "Update" at bounding box center [530, 231] width 107 height 13
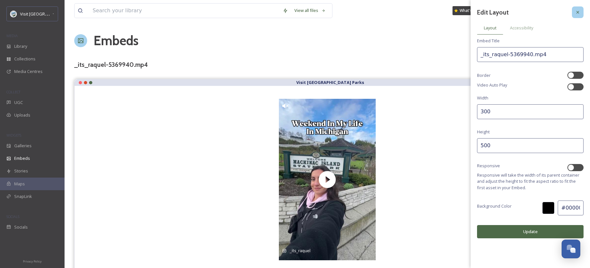
click at [581, 10] on div at bounding box center [578, 12] width 12 height 12
